Goal: Information Seeking & Learning: Learn about a topic

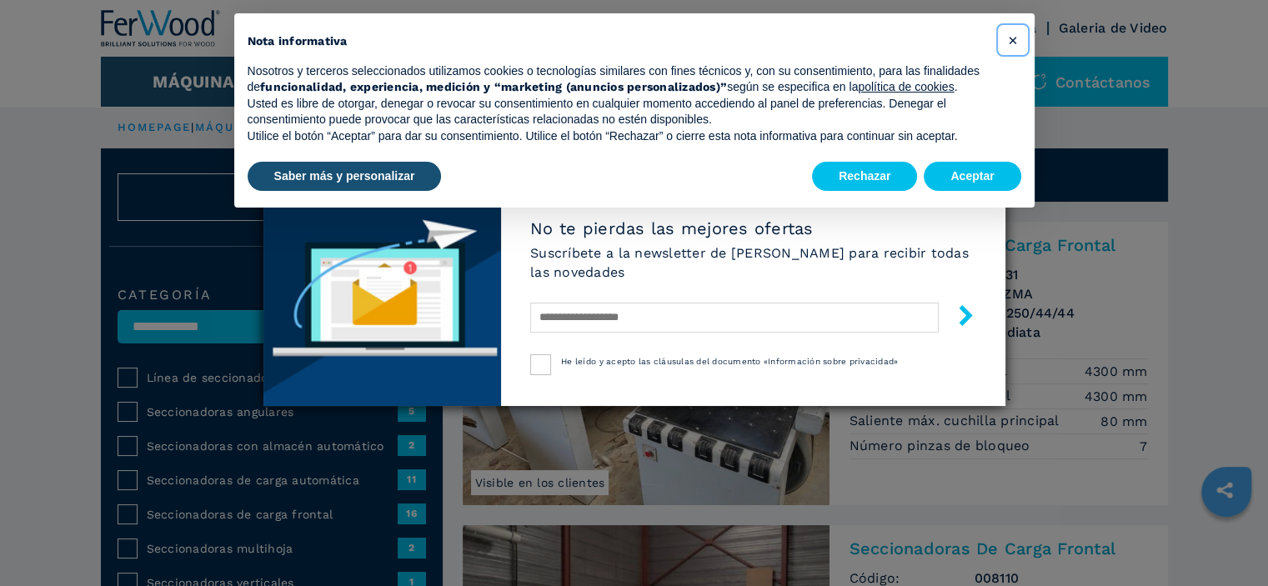
click at [1012, 43] on span "×" at bounding box center [1012, 40] width 10 height 20
click at [1012, 43] on div "Boletín No te pierdas las mejores ofertas Suscríbete a la newsletter de [PERSON…" at bounding box center [634, 293] width 1268 height 586
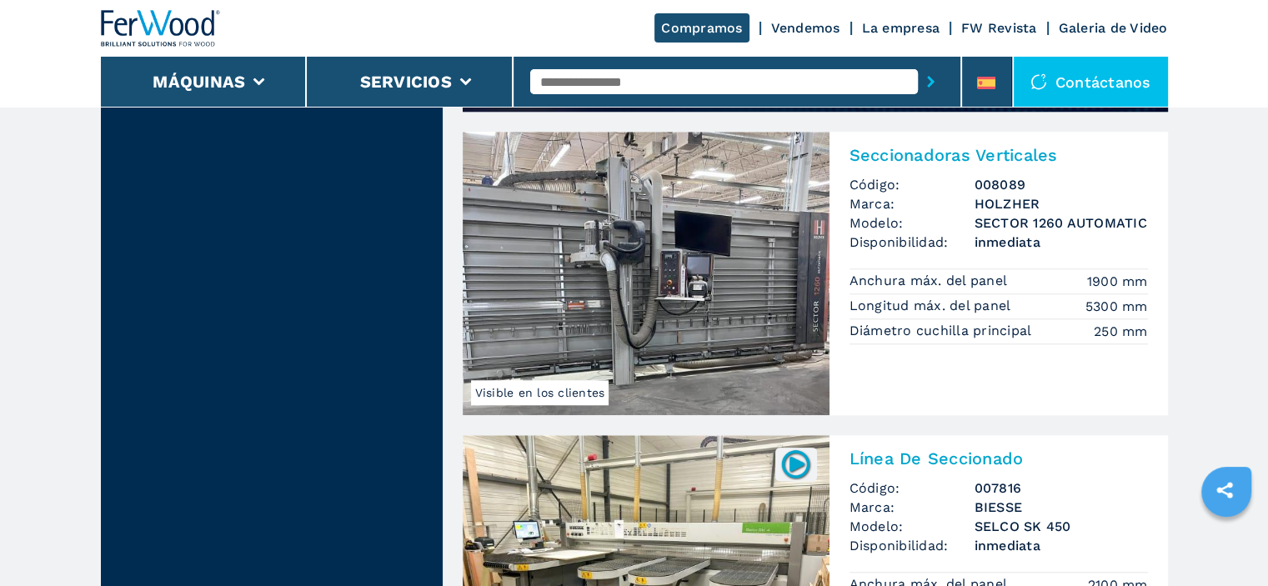
scroll to position [1391, 0]
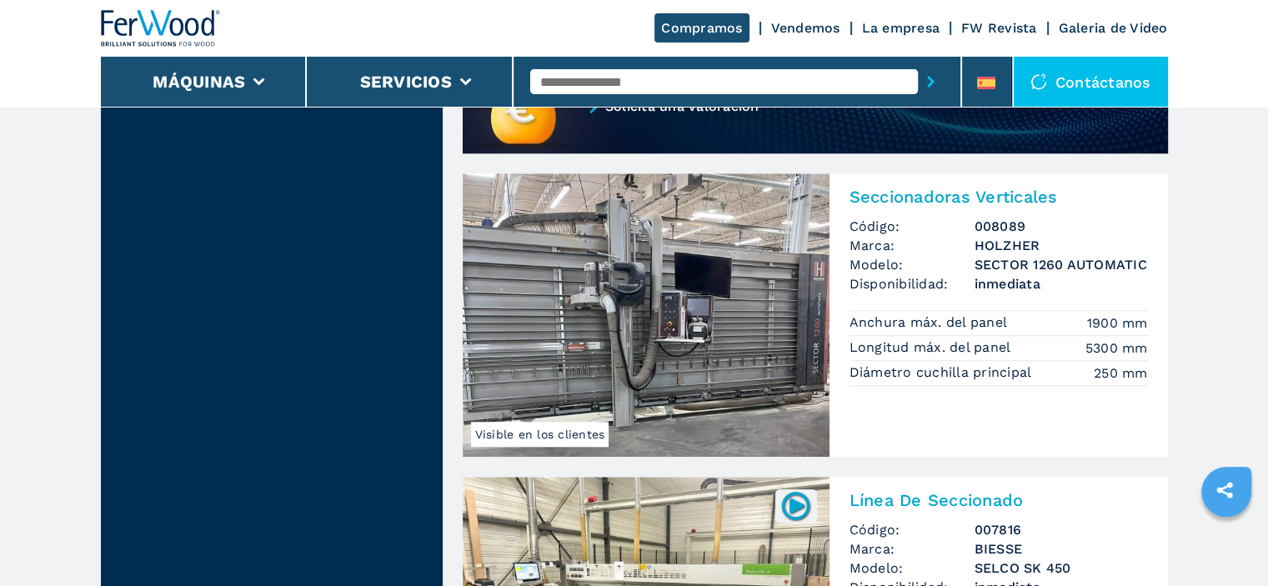
click at [617, 349] on img at bounding box center [646, 315] width 367 height 284
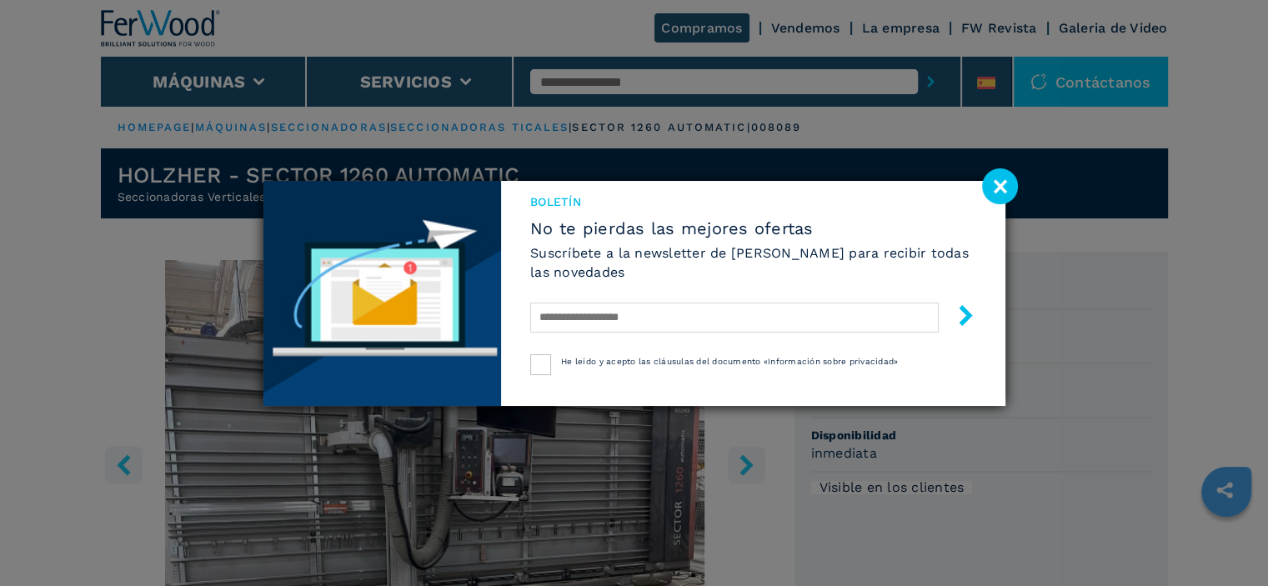
click at [1001, 186] on image at bounding box center [1000, 186] width 36 height 36
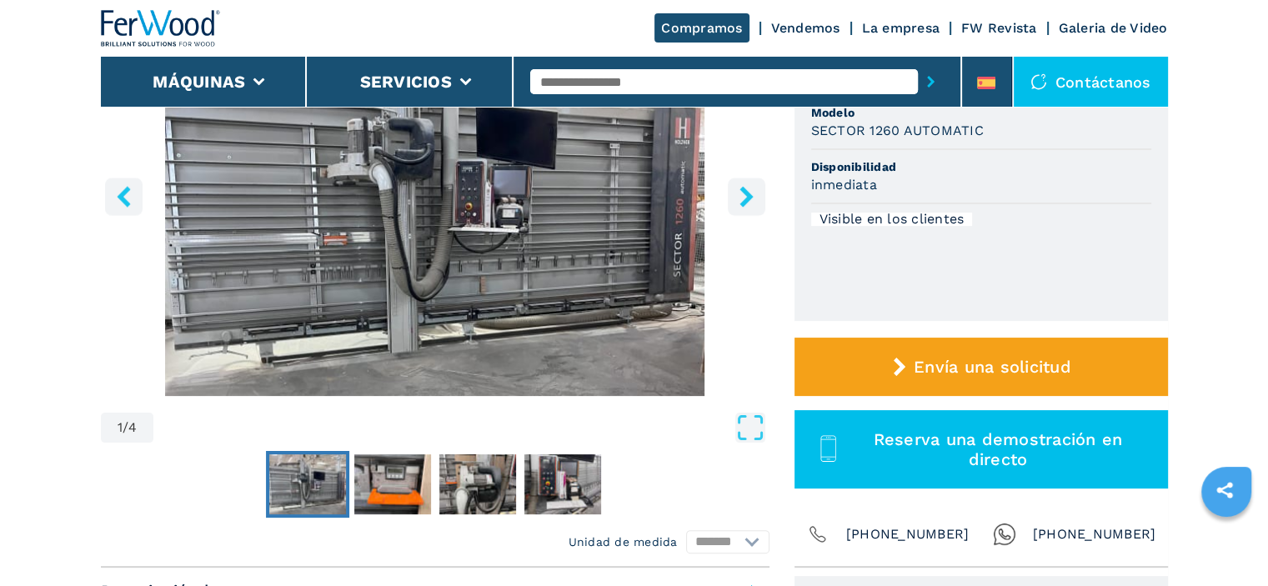
scroll to position [228, 0]
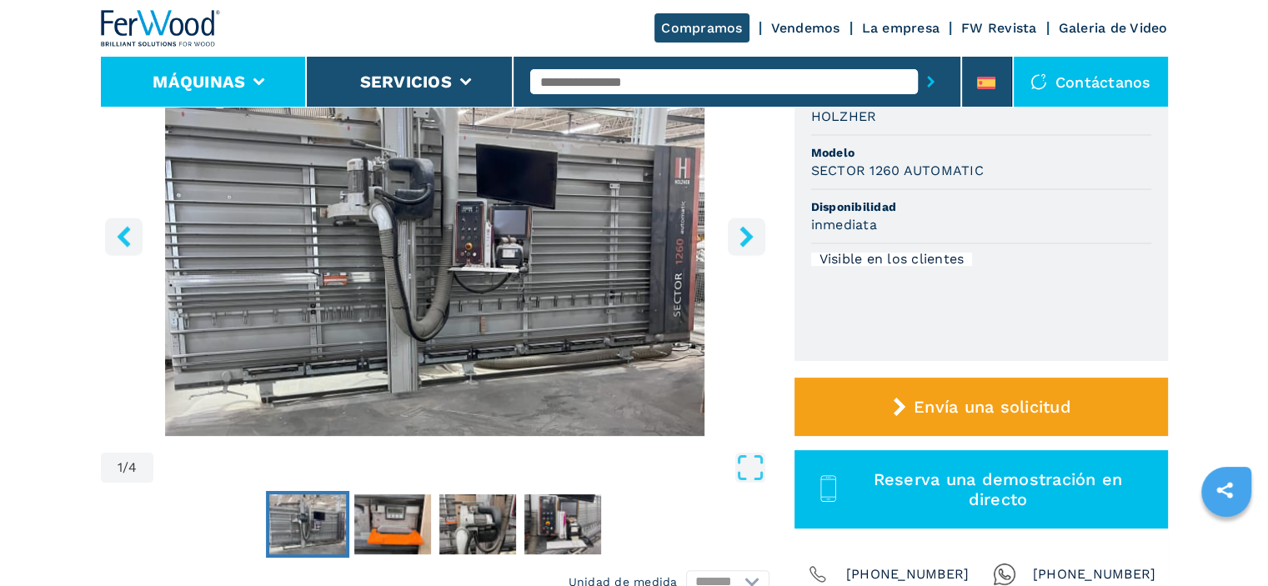
click at [209, 83] on button "Máquinas" at bounding box center [199, 82] width 93 height 20
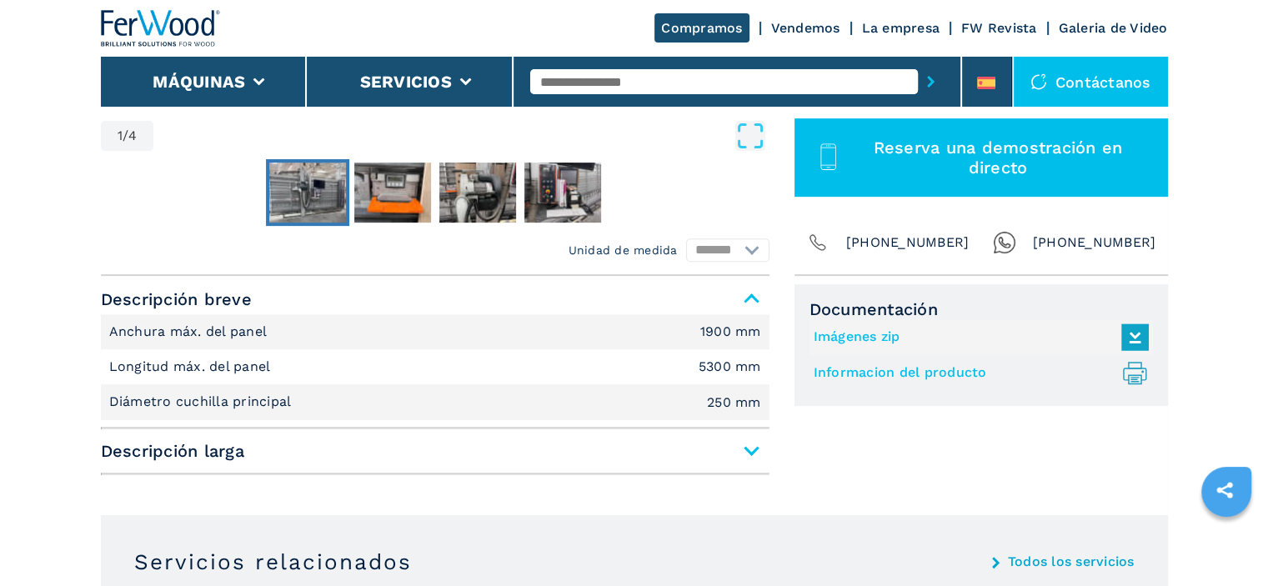
scroll to position [562, 0]
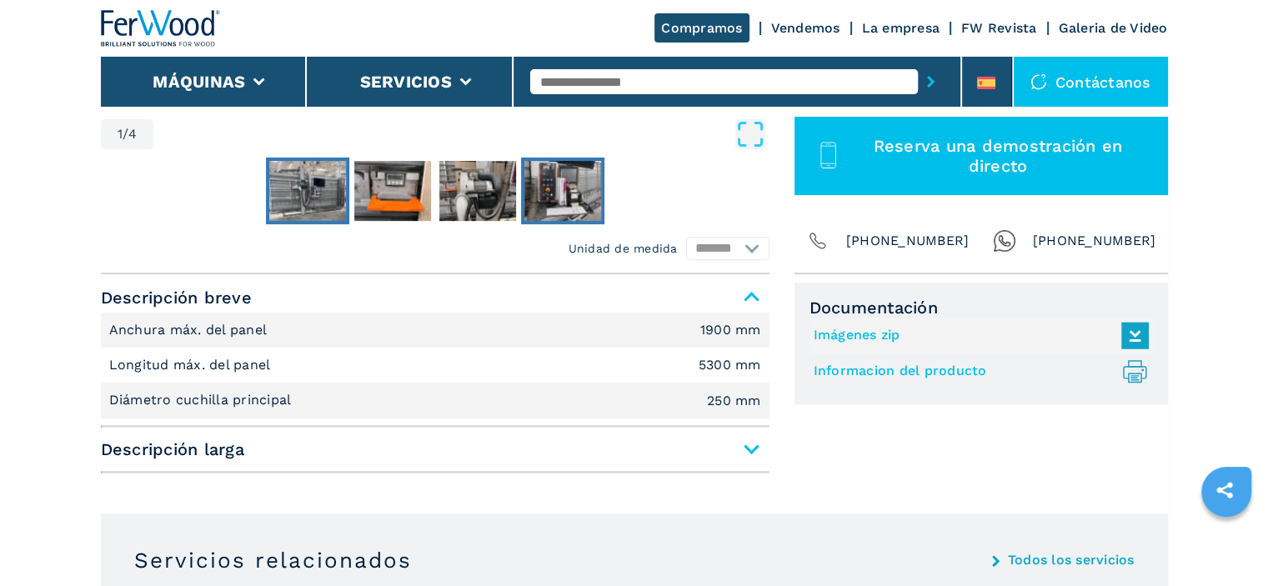
click at [566, 199] on img "Go to Slide 4" at bounding box center [563, 191] width 77 height 60
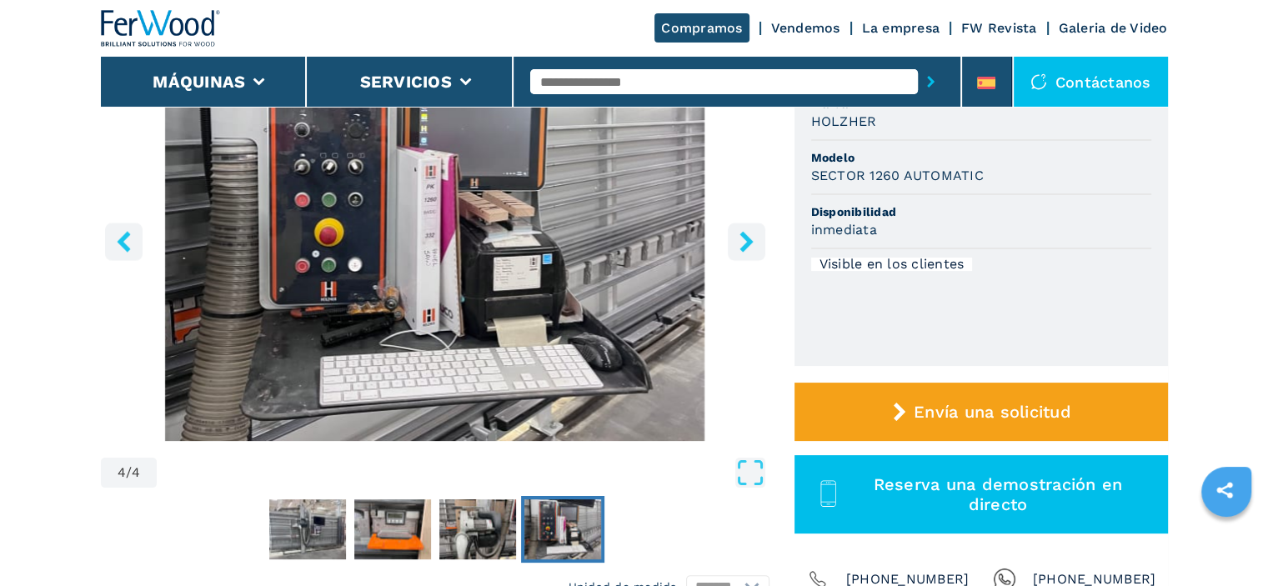
scroll to position [250, 0]
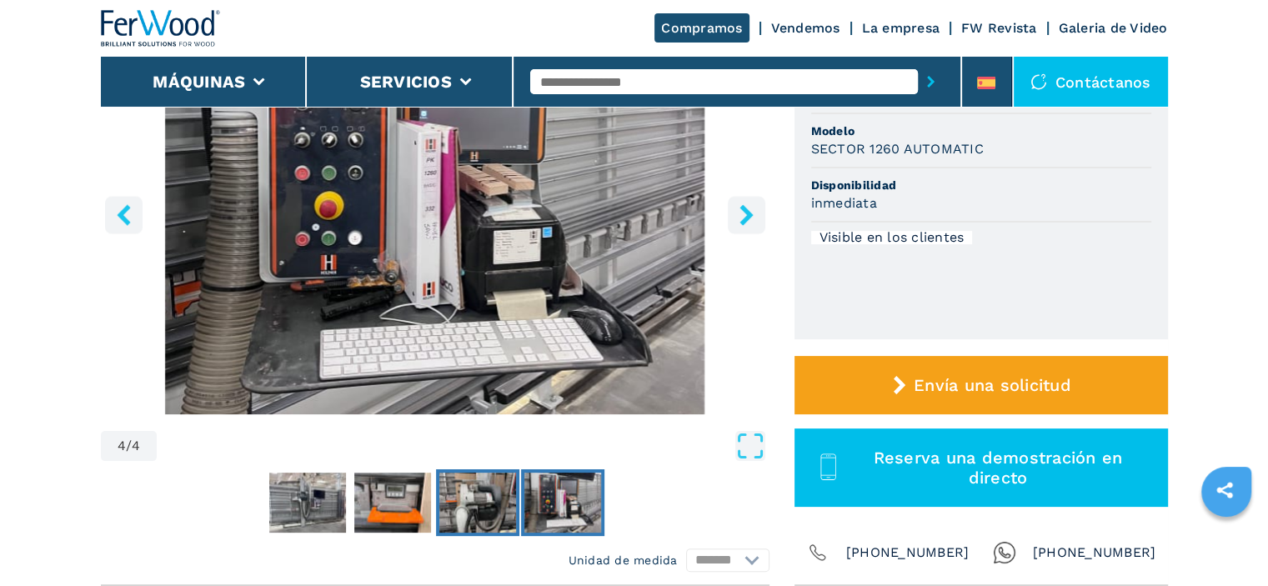
click at [473, 500] on img "Go to Slide 3" at bounding box center [477, 503] width 77 height 60
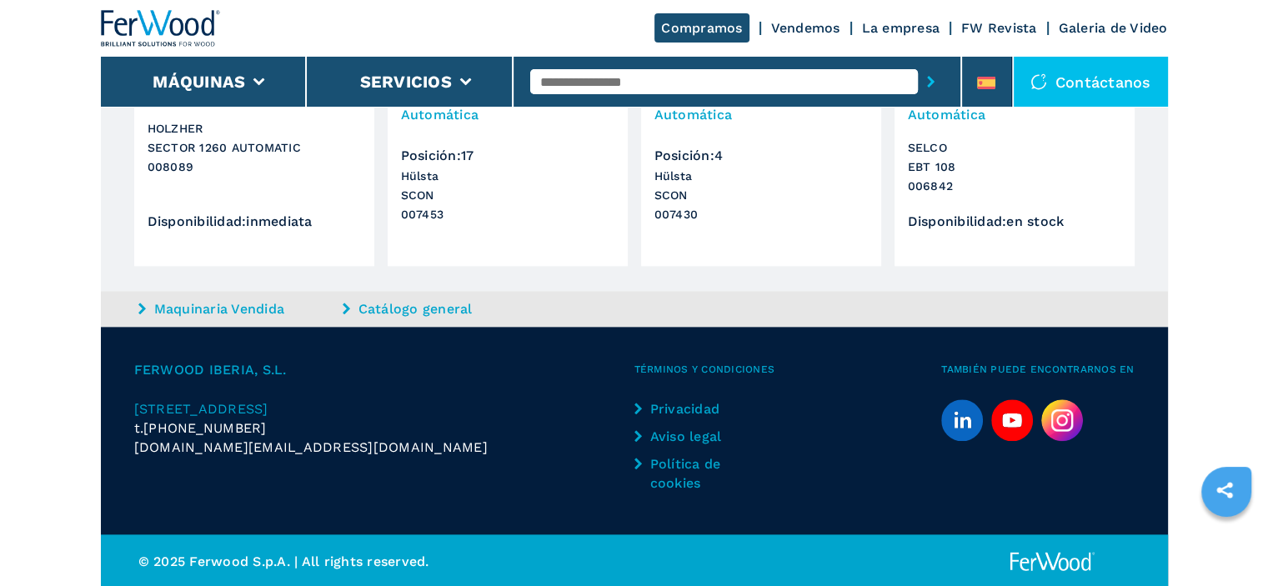
scroll to position [1813, 0]
